Goal: Task Accomplishment & Management: Manage account settings

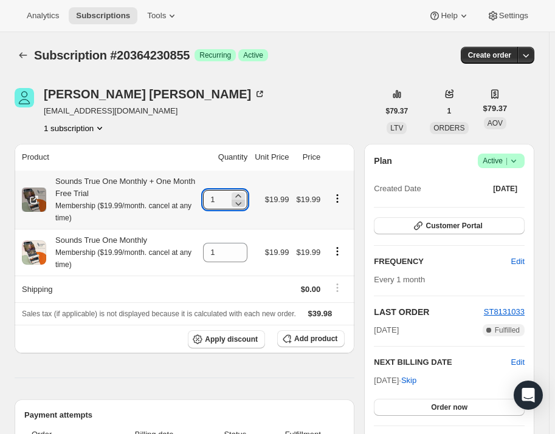
click at [242, 204] on icon at bounding box center [239, 204] width 6 height 4
type input "0"
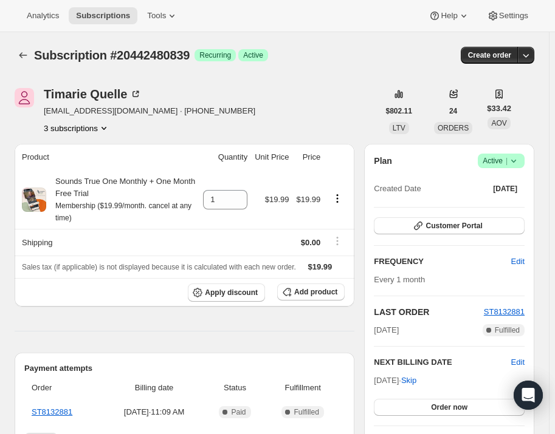
click at [524, 163] on span "Success Active |" at bounding box center [501, 161] width 47 height 15
click at [530, 183] on span "Pause subscription" at bounding box center [506, 184] width 67 height 9
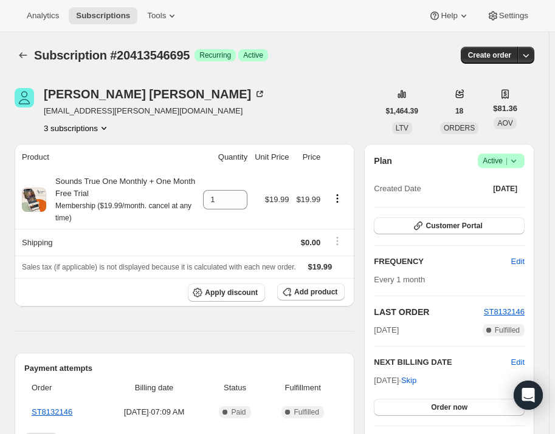
click at [524, 160] on span "Success Active |" at bounding box center [501, 161] width 47 height 15
click at [517, 180] on span "Pause subscription" at bounding box center [506, 184] width 67 height 9
click at [520, 163] on icon at bounding box center [513, 161] width 12 height 12
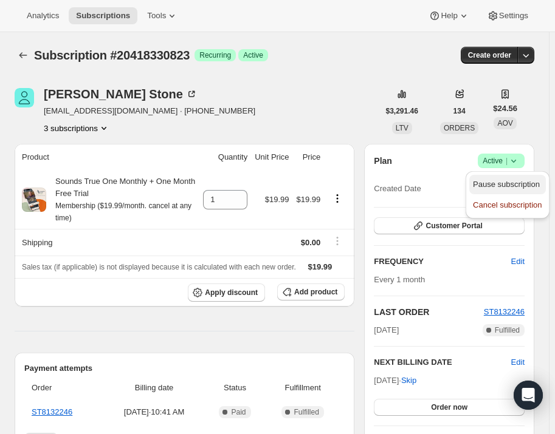
click at [529, 186] on span "Pause subscription" at bounding box center [506, 184] width 67 height 9
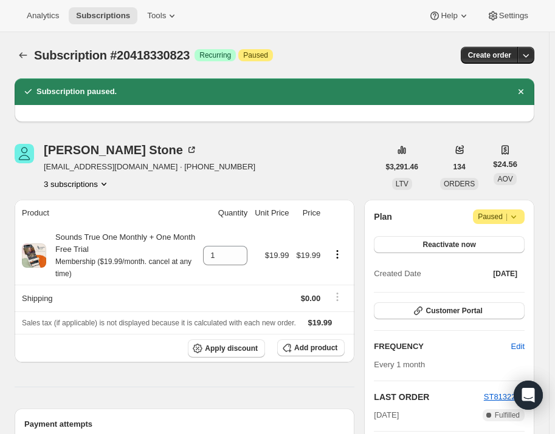
click at [105, 183] on icon "Product actions" at bounding box center [103, 184] width 5 height 3
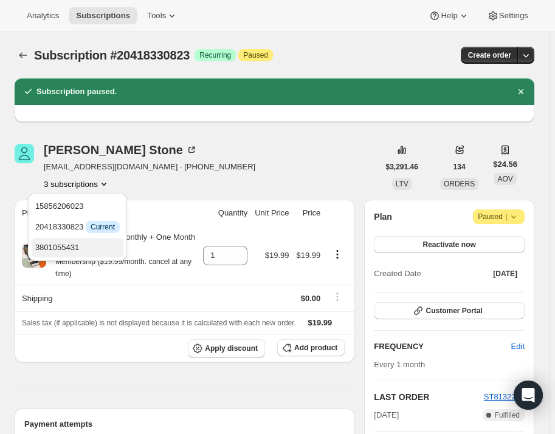
click at [97, 243] on span "3801055431" at bounding box center [77, 248] width 84 height 12
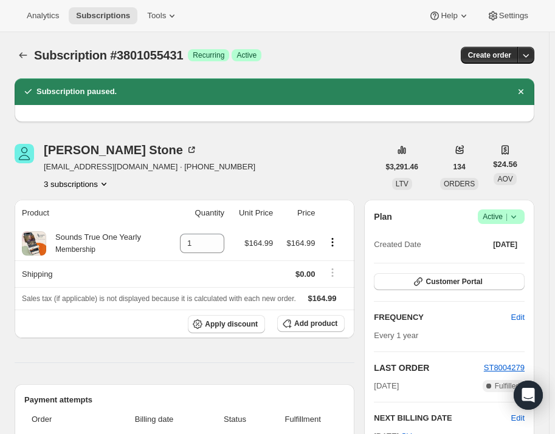
click at [77, 180] on button "3 subscriptions" at bounding box center [77, 184] width 66 height 12
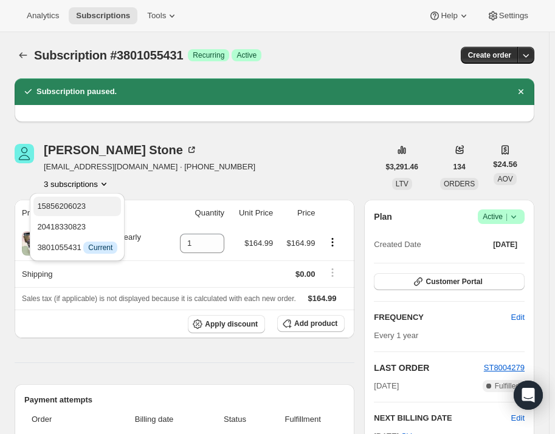
click at [103, 213] on button "15856206023" at bounding box center [77, 206] width 88 height 19
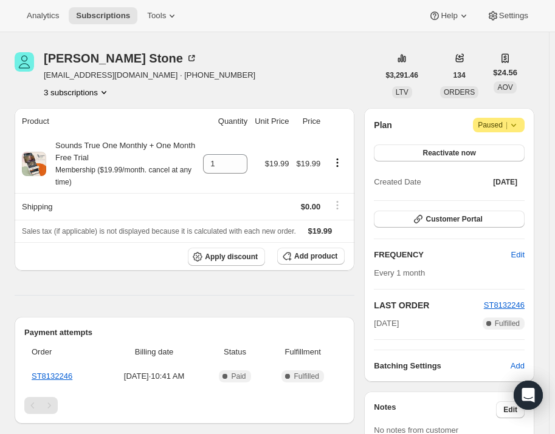
scroll to position [55, 0]
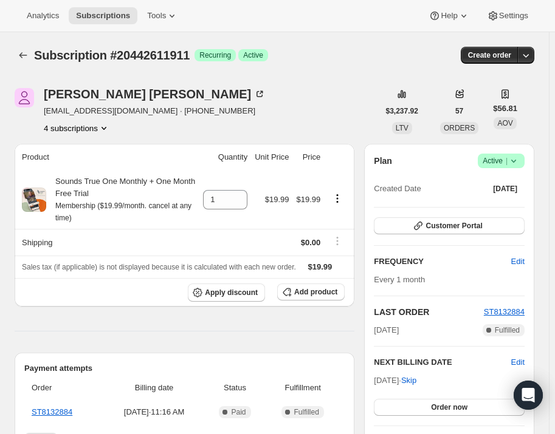
click at [519, 165] on icon at bounding box center [513, 161] width 12 height 12
click at [521, 185] on span "Pause subscription" at bounding box center [506, 184] width 67 height 9
click at [510, 154] on span "Success Active |" at bounding box center [501, 161] width 47 height 15
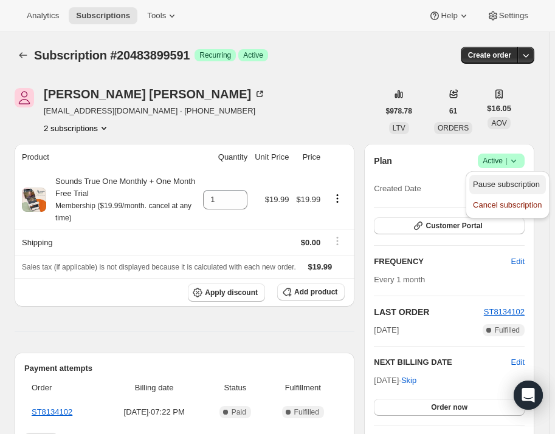
click at [519, 182] on span "Pause subscription" at bounding box center [506, 184] width 67 height 9
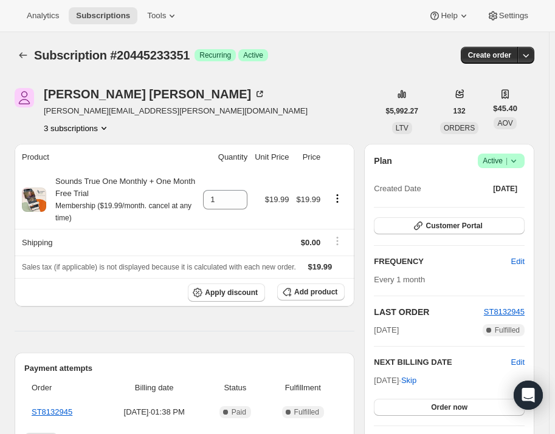
click at [520, 157] on icon at bounding box center [513, 161] width 12 height 12
click at [512, 185] on span "Pause subscription" at bounding box center [506, 184] width 67 height 9
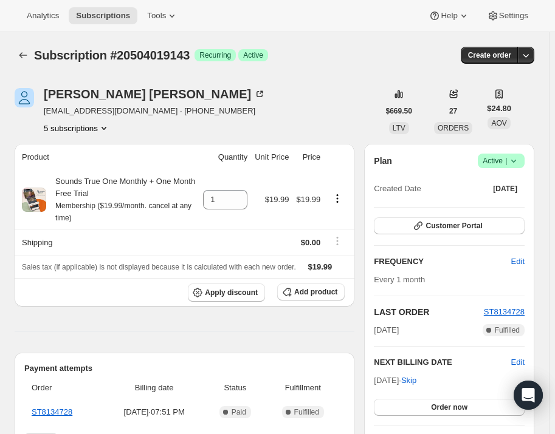
click at [517, 163] on icon at bounding box center [513, 161] width 12 height 12
click at [518, 182] on span "Pause subscription" at bounding box center [506, 184] width 67 height 9
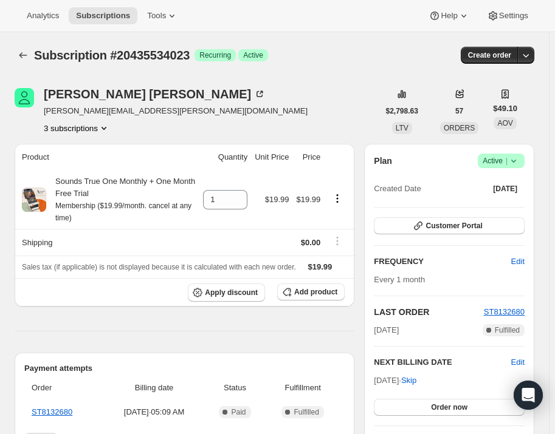
click at [515, 160] on icon at bounding box center [513, 161] width 12 height 12
click at [527, 180] on span "Pause subscription" at bounding box center [506, 184] width 67 height 9
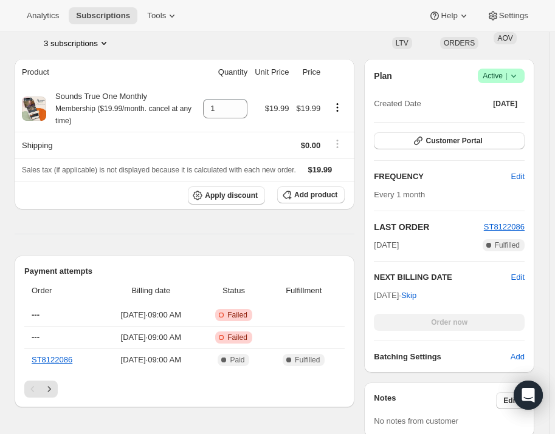
scroll to position [110, 0]
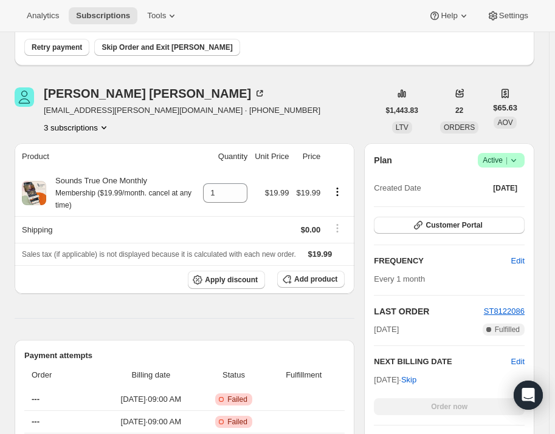
click at [515, 157] on icon at bounding box center [513, 160] width 12 height 12
click at [519, 202] on span "Cancel subscription" at bounding box center [507, 204] width 69 height 9
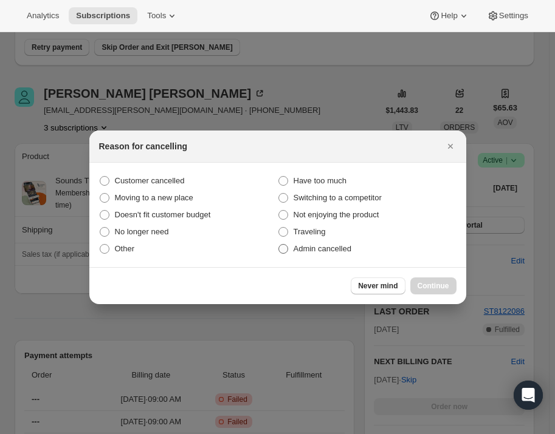
click at [292, 249] on label "Admin cancelled" at bounding box center [367, 249] width 179 height 17
click at [279, 245] on input "Admin cancelled" at bounding box center [278, 244] width 1 height 1
radio input "true"
click at [418, 282] on span "Continue" at bounding box center [433, 286] width 32 height 10
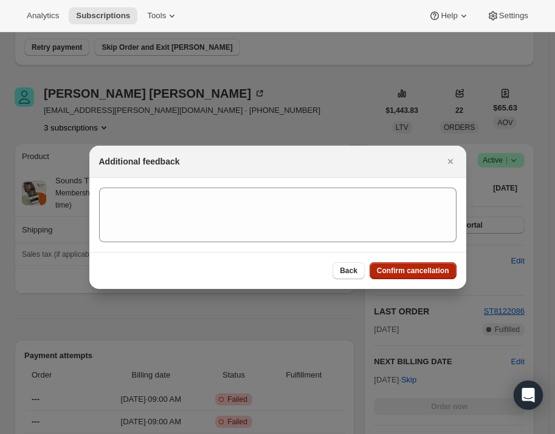
click at [417, 271] on span "Confirm cancellation" at bounding box center [413, 271] width 72 height 10
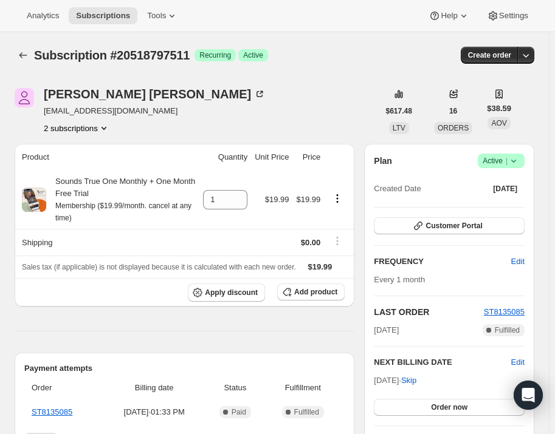
click at [520, 163] on icon at bounding box center [513, 161] width 12 height 12
click at [523, 182] on span "Pause subscription" at bounding box center [506, 184] width 67 height 9
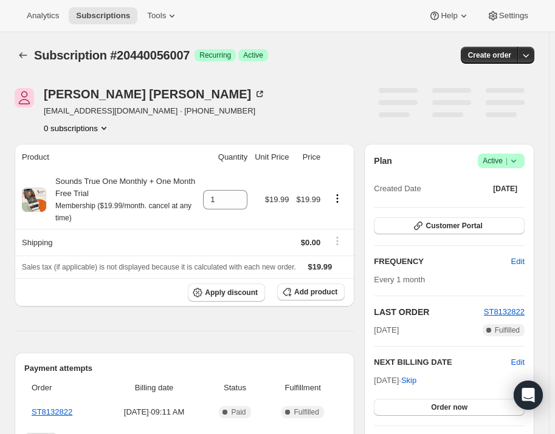
click at [516, 160] on icon at bounding box center [513, 161] width 5 height 3
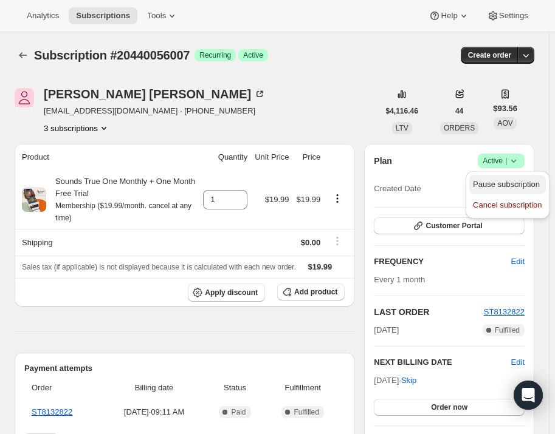
click at [517, 180] on span "Pause subscription" at bounding box center [506, 184] width 67 height 9
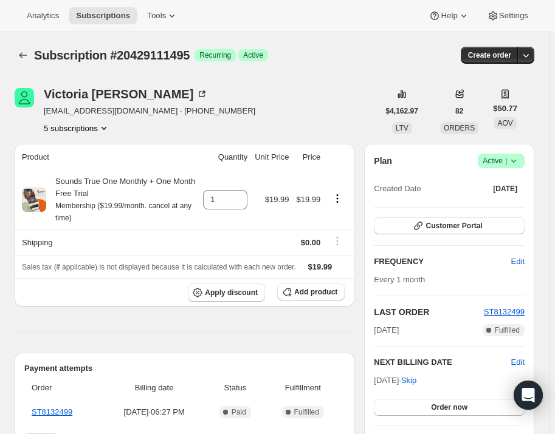
click at [517, 157] on icon at bounding box center [513, 161] width 12 height 12
click at [516, 181] on span "Pause subscription" at bounding box center [506, 184] width 67 height 9
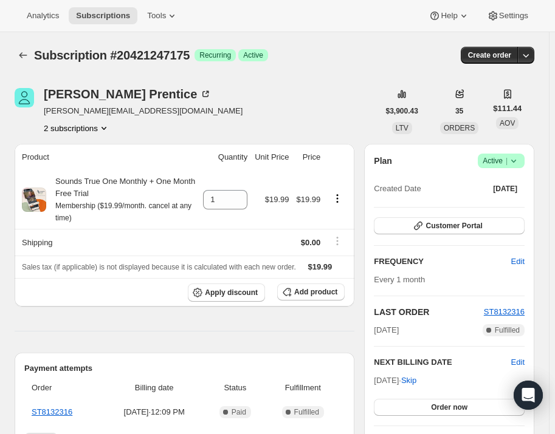
click at [520, 160] on icon at bounding box center [513, 161] width 12 height 12
click at [527, 182] on span "Pause subscription" at bounding box center [506, 184] width 67 height 9
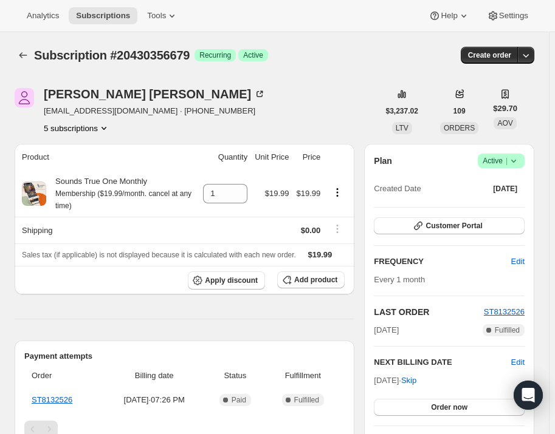
click at [524, 157] on span "Success Active |" at bounding box center [501, 161] width 47 height 15
click at [520, 177] on button "Pause subscription" at bounding box center [507, 184] width 76 height 19
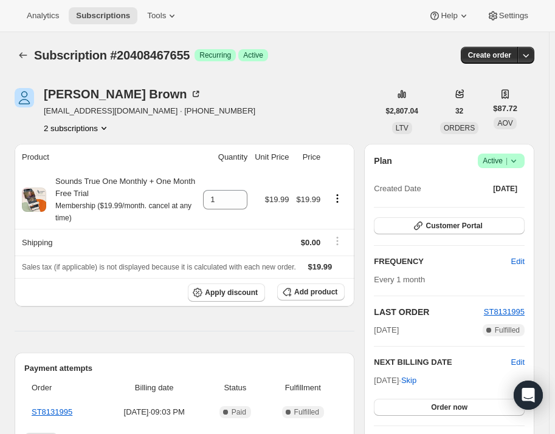
click at [517, 165] on icon at bounding box center [513, 161] width 12 height 12
click at [517, 177] on button "Pause subscription" at bounding box center [507, 184] width 76 height 19
click at [524, 155] on span "Success Active |" at bounding box center [501, 161] width 47 height 15
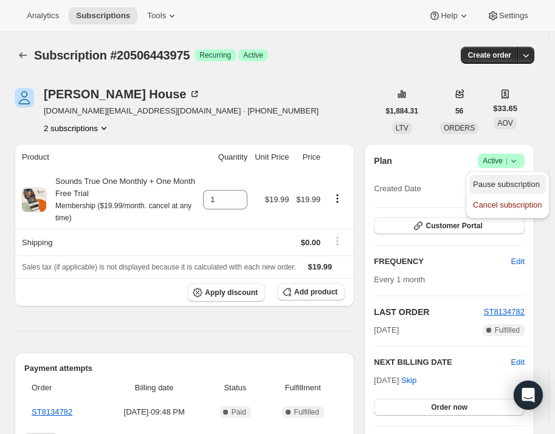
click at [519, 180] on span "Pause subscription" at bounding box center [506, 184] width 67 height 9
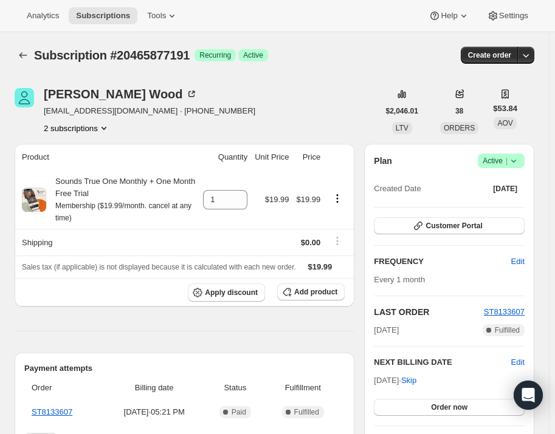
click at [516, 157] on icon at bounding box center [513, 161] width 12 height 12
click at [510, 180] on span "Pause subscription" at bounding box center [506, 184] width 67 height 9
click at [517, 162] on icon at bounding box center [513, 161] width 12 height 12
click at [517, 180] on span "Pause subscription" at bounding box center [506, 184] width 67 height 9
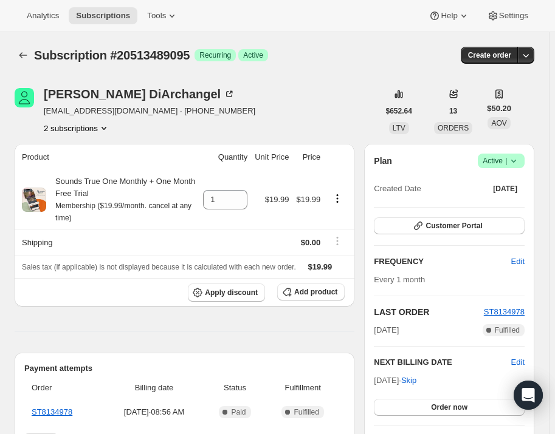
click at [519, 163] on icon at bounding box center [513, 161] width 12 height 12
click at [522, 182] on span "Pause subscription" at bounding box center [506, 184] width 67 height 9
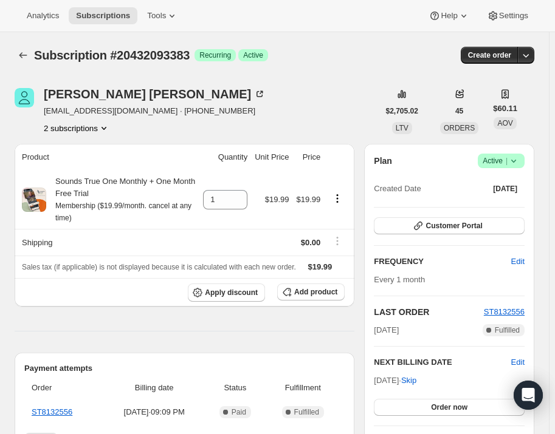
click at [528, 151] on div "Plan Success Active | Created Date Sep 24, 2025 Customer Portal FREQUENCY Edit …" at bounding box center [449, 301] width 170 height 314
click at [509, 159] on span "Active |" at bounding box center [500, 161] width 37 height 12
click at [515, 182] on span "Pause subscription" at bounding box center [506, 184] width 67 height 9
click at [520, 161] on icon at bounding box center [513, 161] width 12 height 12
click at [518, 183] on span "Pause subscription" at bounding box center [506, 184] width 67 height 9
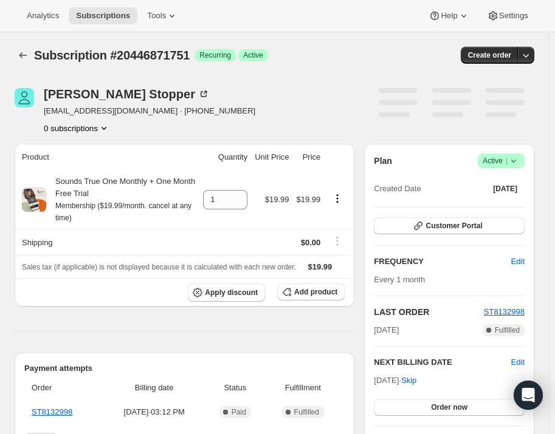
click at [513, 159] on icon at bounding box center [513, 161] width 12 height 12
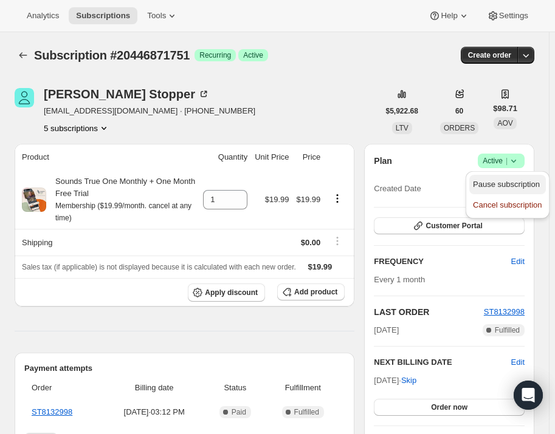
click at [518, 180] on span "Pause subscription" at bounding box center [506, 184] width 67 height 9
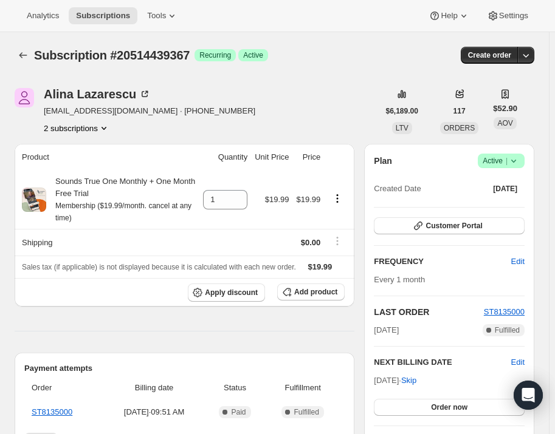
click at [524, 166] on span "Success Active |" at bounding box center [501, 161] width 47 height 15
click at [525, 180] on span "Pause subscription" at bounding box center [506, 184] width 67 height 9
click at [510, 162] on span "Active |" at bounding box center [500, 161] width 37 height 12
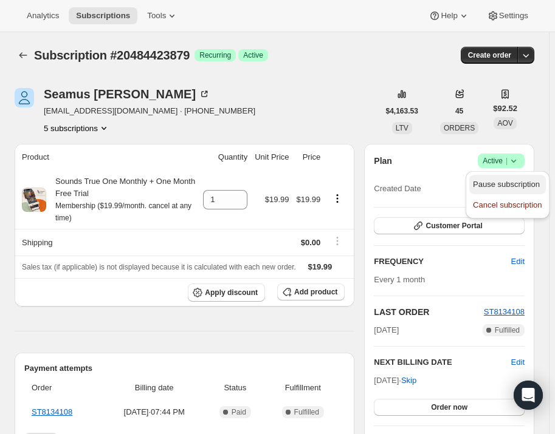
click at [510, 179] on span "Pause subscription" at bounding box center [507, 185] width 69 height 12
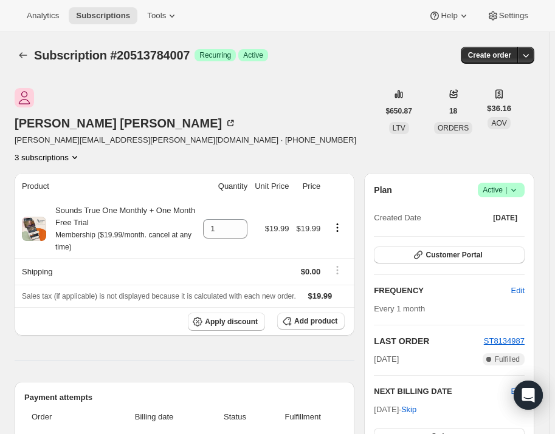
click at [514, 184] on icon at bounding box center [513, 190] width 12 height 12
click at [510, 184] on span "Pause subscription" at bounding box center [506, 184] width 67 height 9
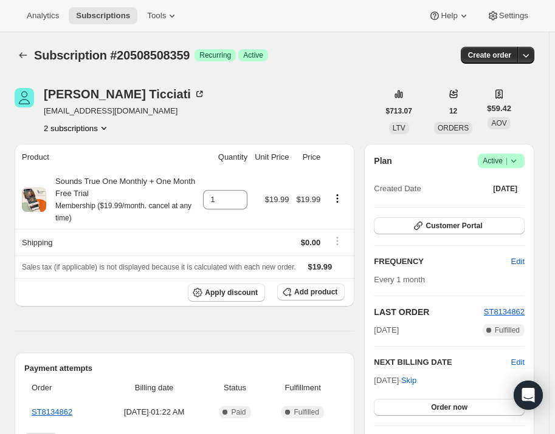
click at [520, 158] on icon at bounding box center [513, 161] width 12 height 12
click at [517, 180] on span "Pause subscription" at bounding box center [506, 184] width 67 height 9
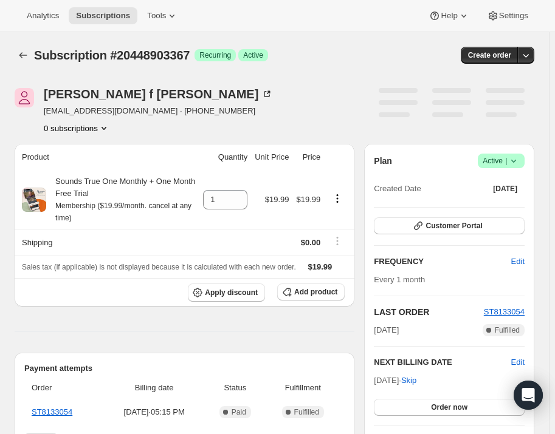
click at [520, 159] on icon at bounding box center [513, 161] width 12 height 12
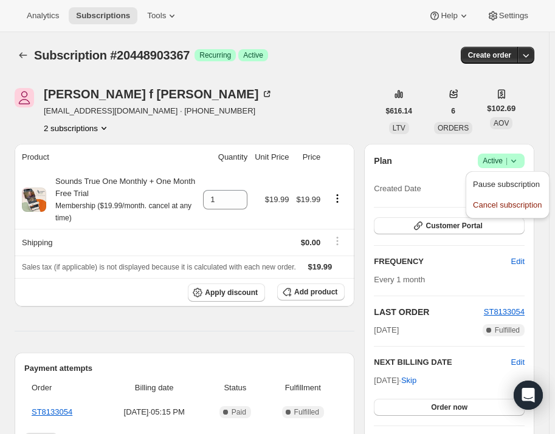
click at [518, 182] on span "Pause subscription" at bounding box center [506, 184] width 67 height 9
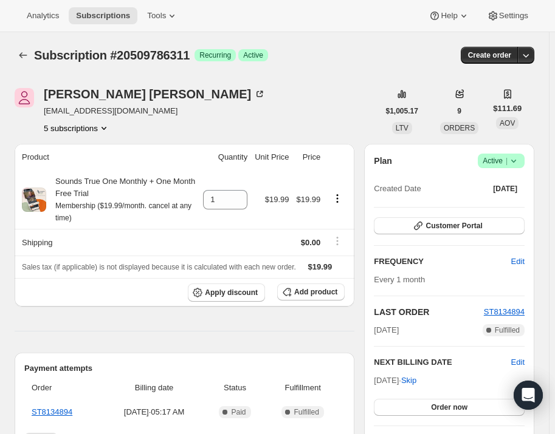
click at [520, 164] on icon at bounding box center [513, 161] width 12 height 12
click at [524, 186] on span "Pause subscription" at bounding box center [506, 184] width 67 height 9
click at [504, 157] on span "Active |" at bounding box center [500, 161] width 37 height 12
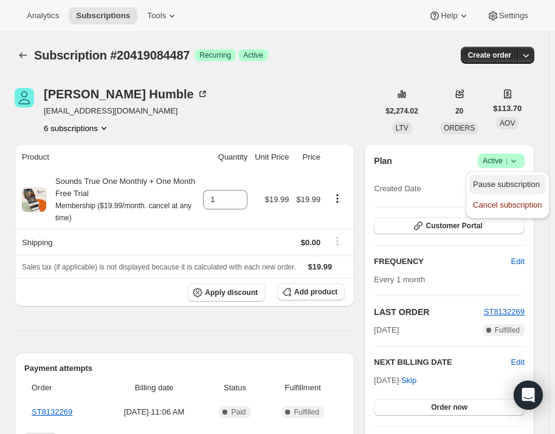
click at [511, 184] on span "Pause subscription" at bounding box center [506, 184] width 67 height 9
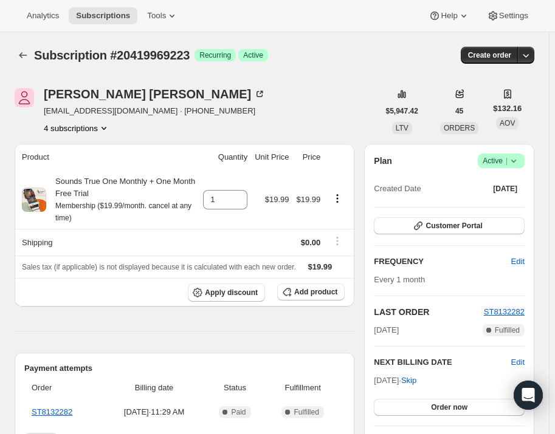
click at [508, 161] on span "Active |" at bounding box center [500, 161] width 37 height 12
click at [510, 180] on span "Pause subscription" at bounding box center [506, 184] width 67 height 9
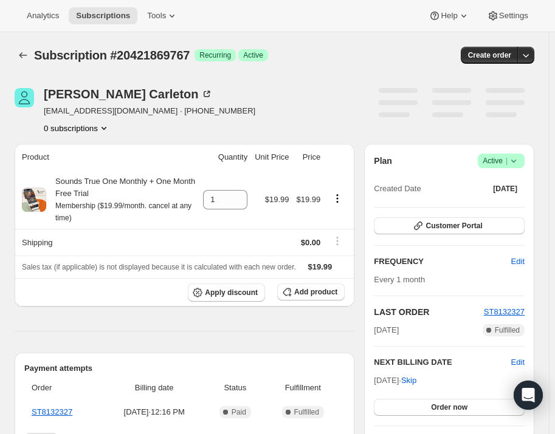
click at [509, 158] on span "Active |" at bounding box center [500, 161] width 37 height 12
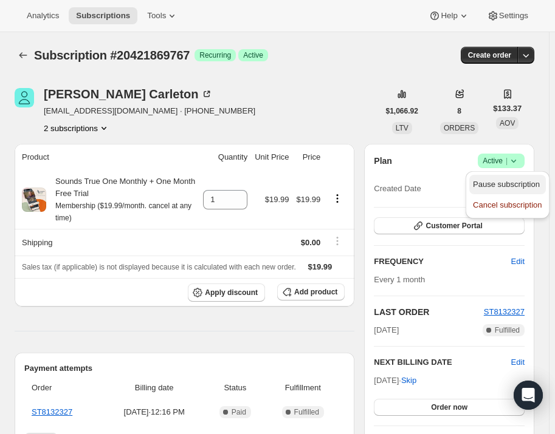
click at [506, 181] on span "Pause subscription" at bounding box center [506, 184] width 67 height 9
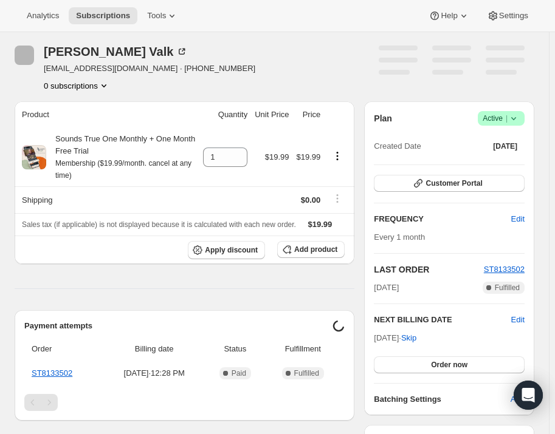
scroll to position [110, 0]
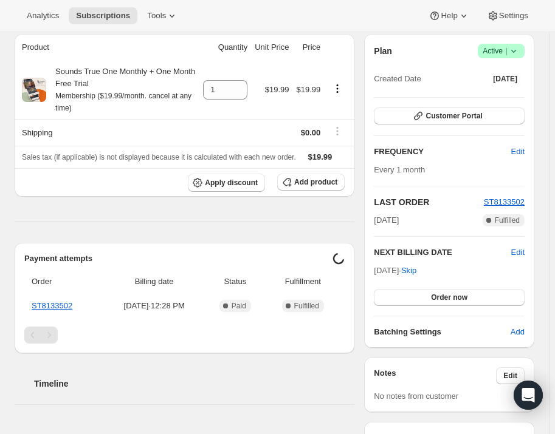
click at [520, 47] on icon at bounding box center [513, 51] width 12 height 12
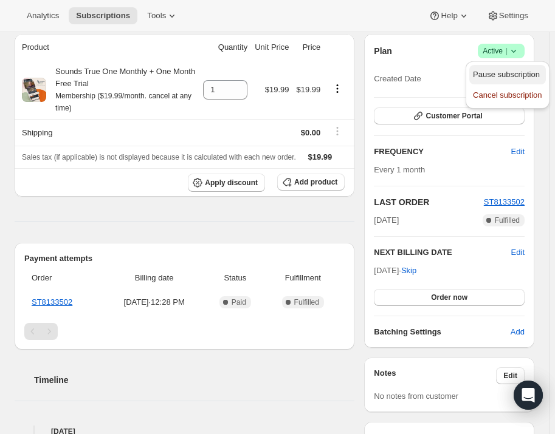
click at [515, 70] on span "Pause subscription" at bounding box center [506, 74] width 67 height 9
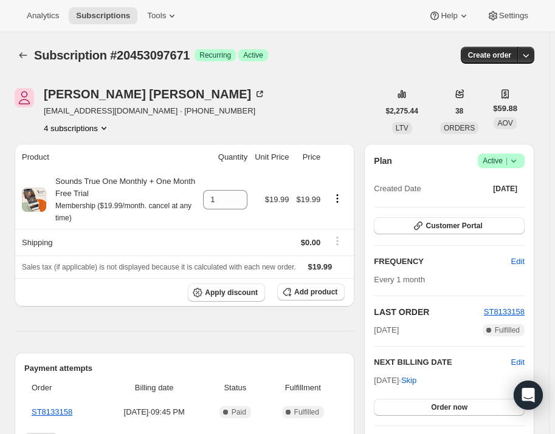
click at [520, 159] on icon at bounding box center [513, 161] width 12 height 12
click at [514, 187] on span "Pause subscription" at bounding box center [506, 184] width 67 height 9
click at [517, 163] on icon at bounding box center [513, 161] width 12 height 12
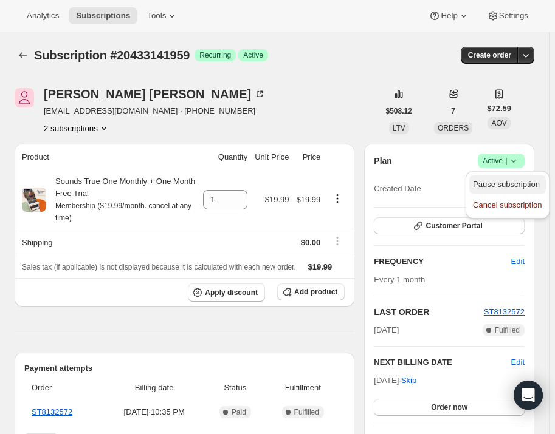
click at [509, 187] on span "Pause subscription" at bounding box center [506, 184] width 67 height 9
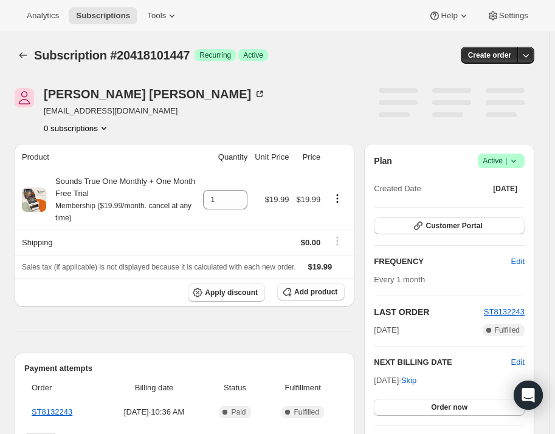
click at [520, 166] on icon at bounding box center [513, 161] width 12 height 12
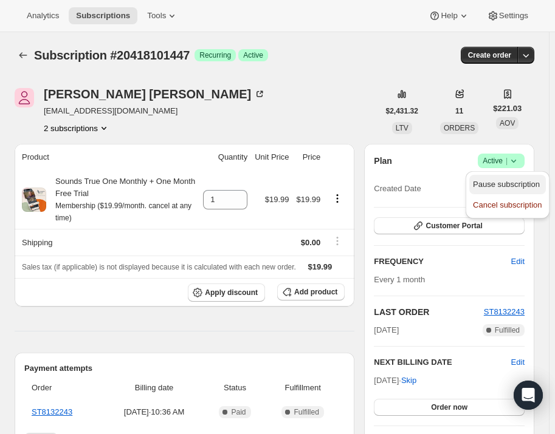
click at [519, 185] on span "Pause subscription" at bounding box center [506, 184] width 67 height 9
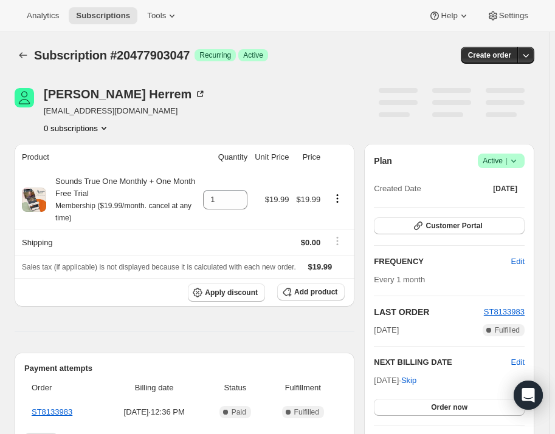
click at [518, 157] on icon at bounding box center [513, 161] width 12 height 12
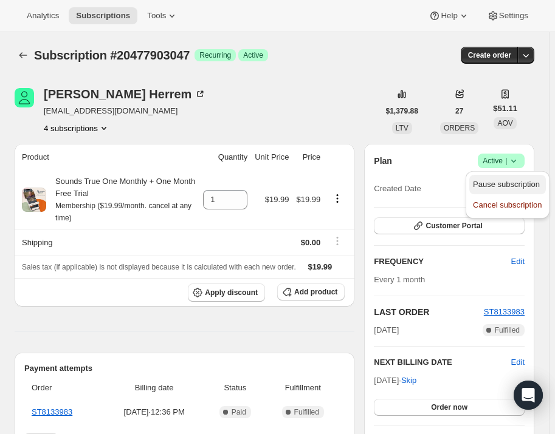
click at [515, 177] on button "Pause subscription" at bounding box center [507, 184] width 76 height 19
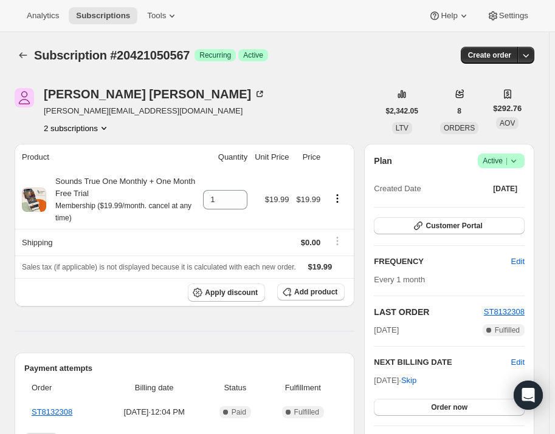
click at [520, 165] on icon at bounding box center [513, 161] width 12 height 12
click at [510, 180] on span "Pause subscription" at bounding box center [506, 184] width 67 height 9
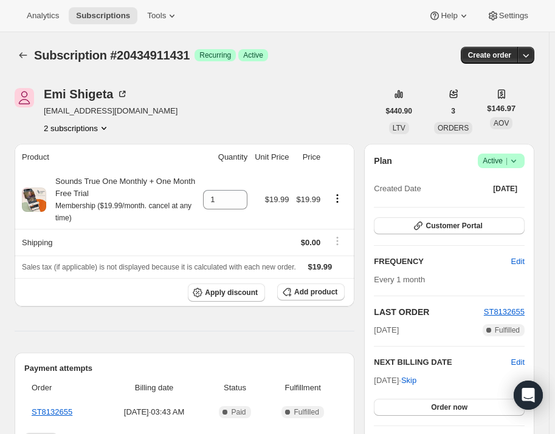
click at [517, 158] on icon at bounding box center [513, 161] width 12 height 12
click at [518, 176] on button "Pause subscription" at bounding box center [507, 184] width 76 height 19
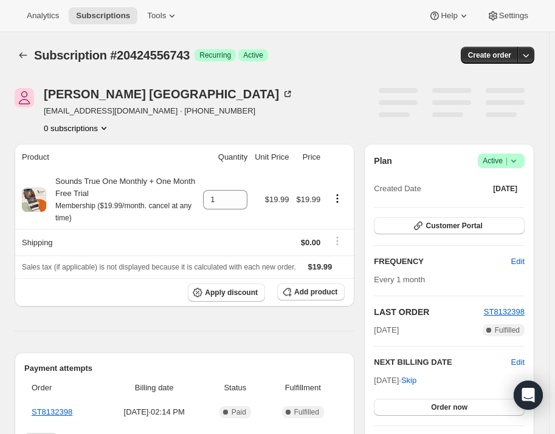
click at [520, 159] on icon at bounding box center [513, 161] width 12 height 12
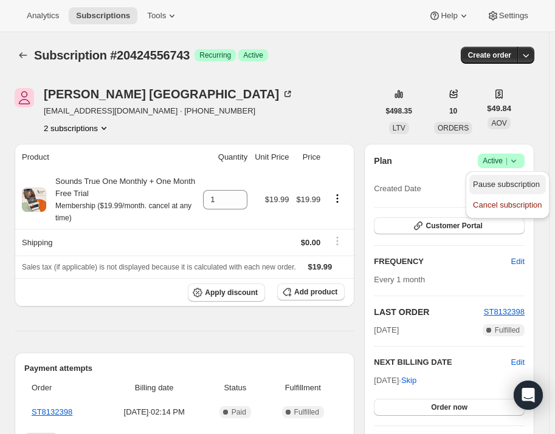
click at [520, 181] on span "Pause subscription" at bounding box center [506, 184] width 67 height 9
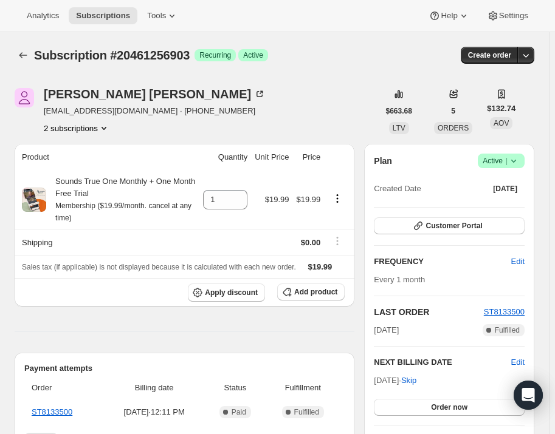
click at [515, 157] on icon at bounding box center [513, 161] width 12 height 12
click at [513, 180] on span "Pause subscription" at bounding box center [506, 184] width 67 height 9
click at [517, 162] on icon at bounding box center [513, 161] width 12 height 12
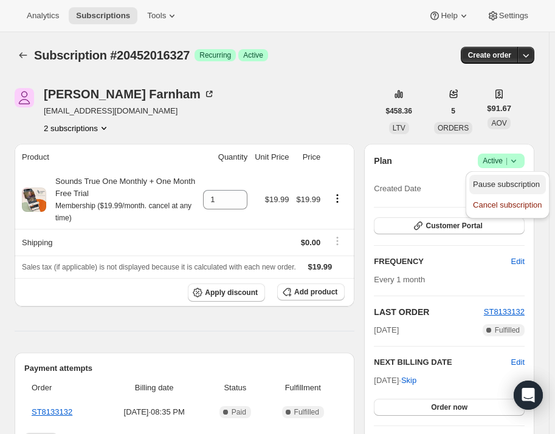
click at [508, 184] on span "Pause subscription" at bounding box center [506, 184] width 67 height 9
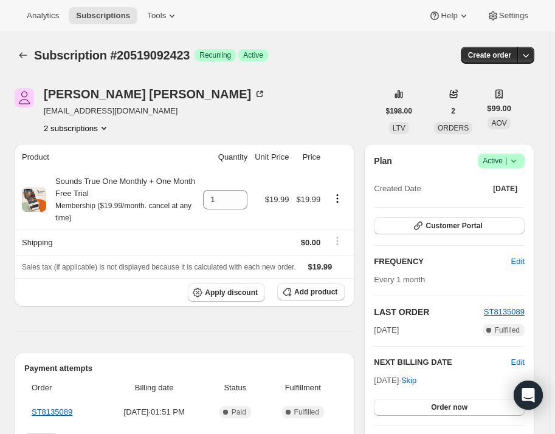
click at [507, 159] on span "Active |" at bounding box center [500, 161] width 37 height 12
click at [512, 185] on span "Pause subscription" at bounding box center [506, 184] width 67 height 9
click at [509, 160] on span "Active |" at bounding box center [500, 161] width 37 height 12
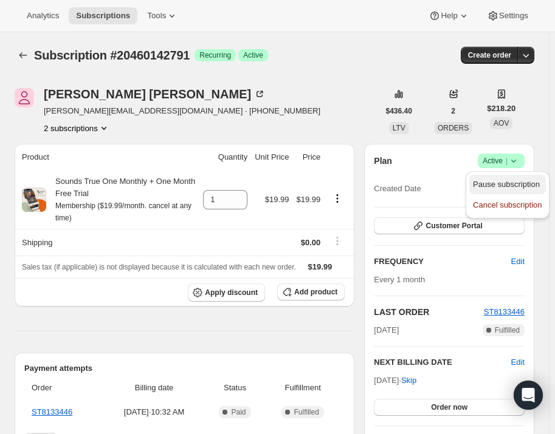
click at [506, 177] on button "Pause subscription" at bounding box center [507, 184] width 76 height 19
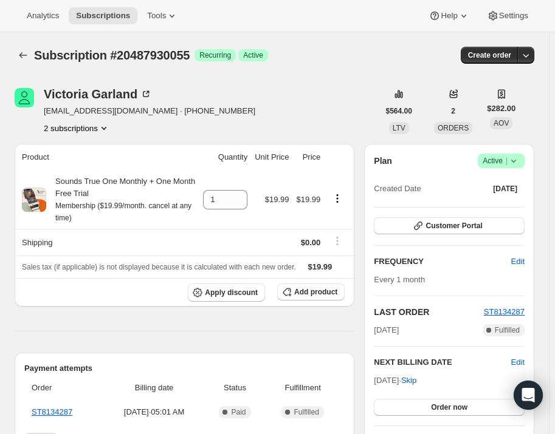
click at [520, 163] on icon at bounding box center [513, 161] width 12 height 12
click at [523, 180] on span "Pause subscription" at bounding box center [506, 184] width 67 height 9
click at [506, 157] on span "Active |" at bounding box center [500, 161] width 37 height 12
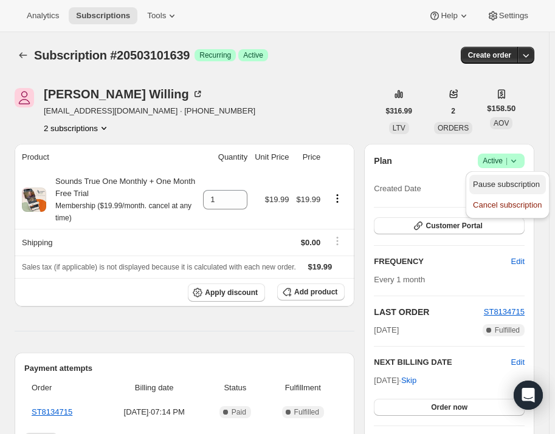
click at [504, 181] on span "Pause subscription" at bounding box center [506, 184] width 67 height 9
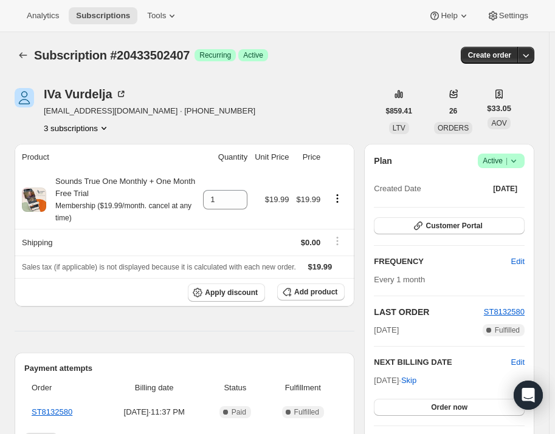
click at [520, 163] on icon at bounding box center [513, 161] width 12 height 12
click at [521, 185] on span "Pause subscription" at bounding box center [506, 184] width 67 height 9
click at [518, 157] on icon at bounding box center [513, 161] width 12 height 12
click at [523, 185] on span "Pause subscription" at bounding box center [506, 184] width 67 height 9
